Goal: Information Seeking & Learning: Find specific fact

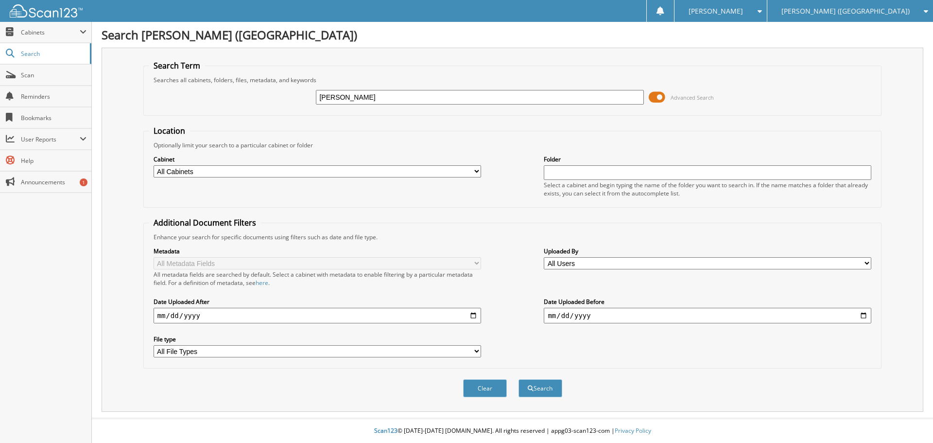
type input "[PERSON_NAME]"
click at [518, 379] on button "Search" at bounding box center [540, 388] width 44 height 18
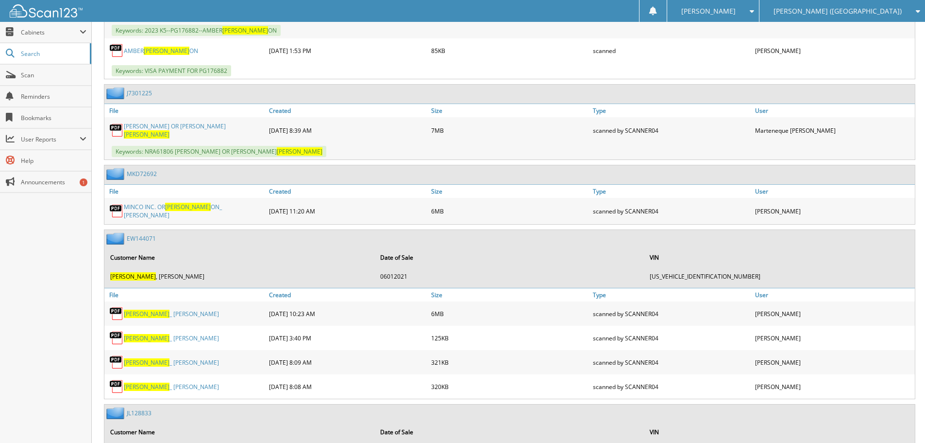
scroll to position [2477, 0]
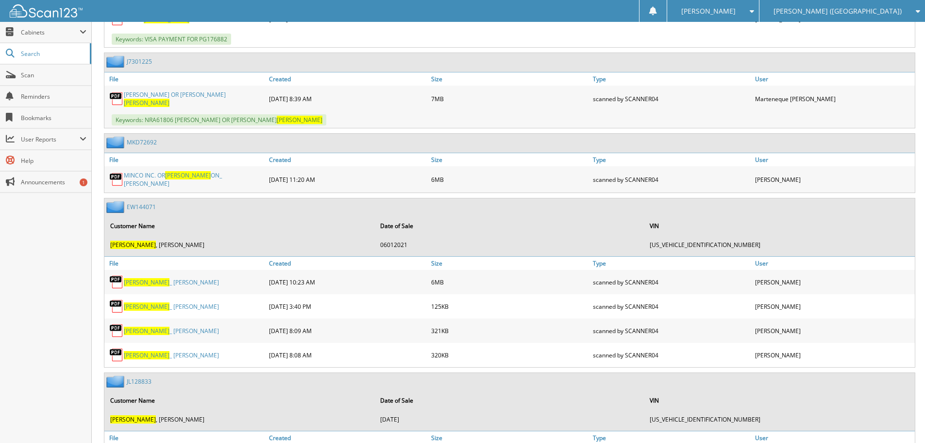
click at [129, 278] on span "[PERSON_NAME]" at bounding box center [147, 282] width 46 height 8
